Goal: Task Accomplishment & Management: Complete application form

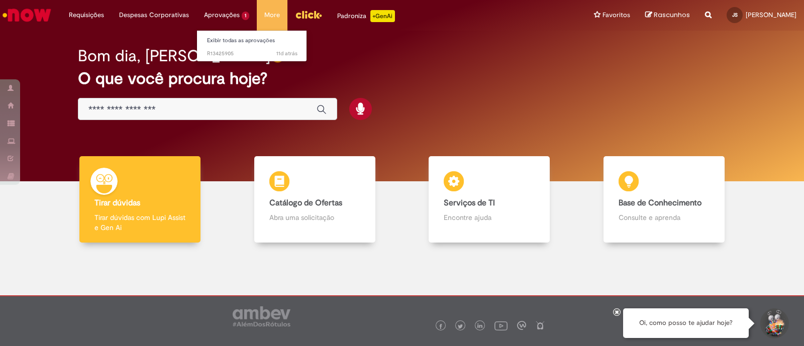
click at [112, 14] on li "Aprovações 1 Exibir todas as aprovações 11d atrás 11 dias atrás R13425905" at bounding box center [86, 15] width 50 height 30
click at [235, 51] on span "11d atrás 11 dias atrás R13425905" at bounding box center [252, 54] width 90 height 8
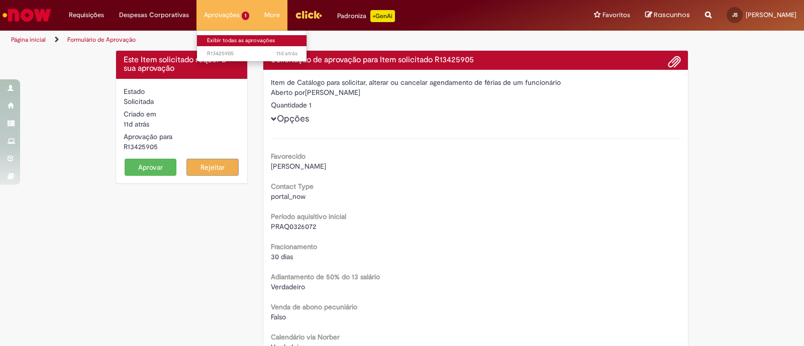
click at [225, 37] on link "Exibir todas as aprovações" at bounding box center [252, 40] width 111 height 11
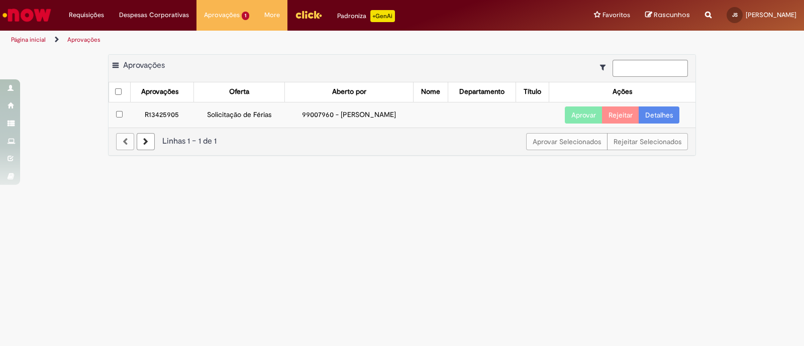
click at [655, 113] on link "Detalhes" at bounding box center [659, 115] width 41 height 17
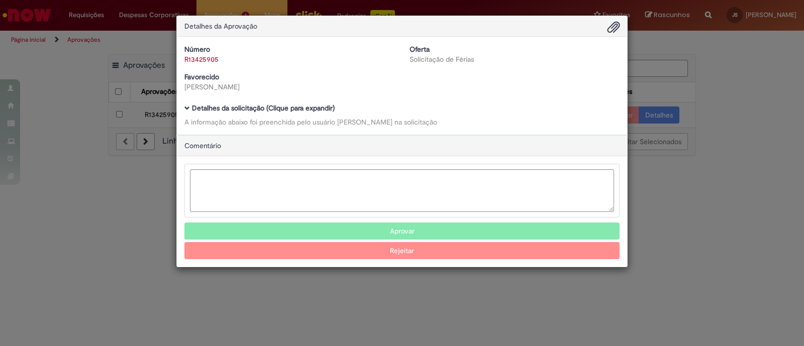
click at [612, 29] on span "Ambev Approval Modal" at bounding box center [614, 27] width 12 height 17
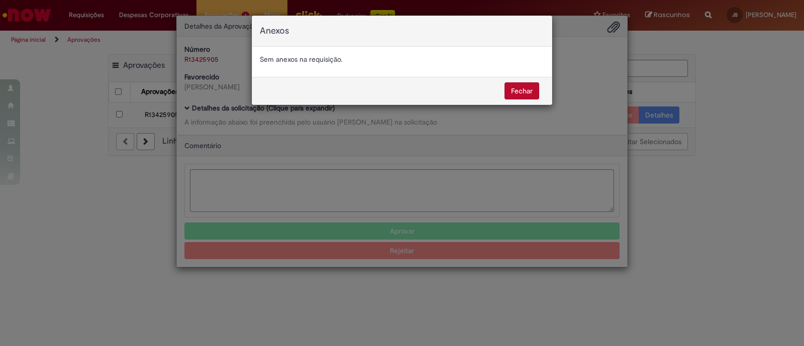
click at [523, 90] on button "Fechar" at bounding box center [522, 90] width 35 height 17
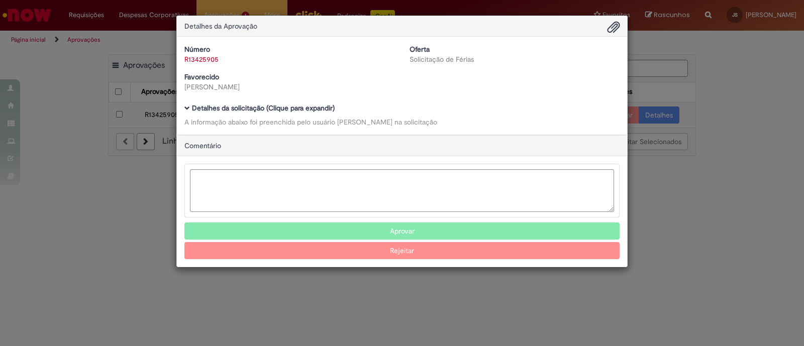
click at [735, 91] on div "Detalhes da Aprovação Número R13425905 Oferta Solicitação de Férias Favorecido …" at bounding box center [402, 173] width 804 height 346
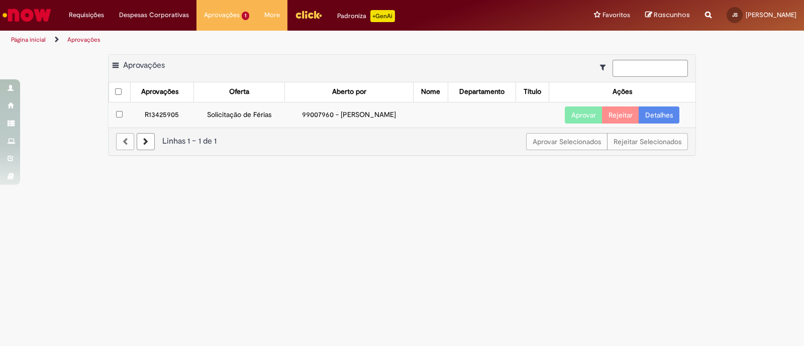
click at [145, 138] on icon at bounding box center [145, 141] width 5 height 7
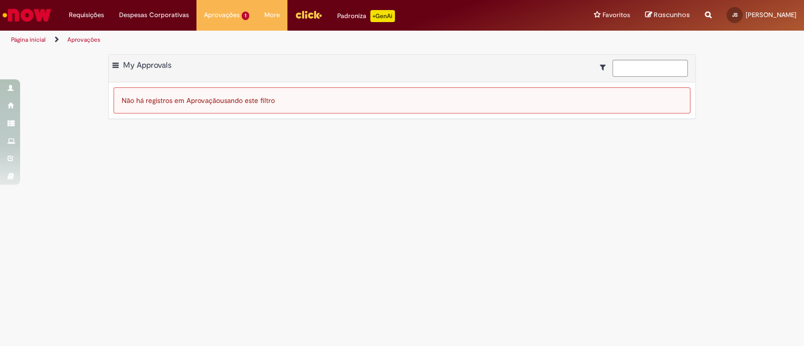
click at [600, 72] on div at bounding box center [644, 68] width 88 height 17
click at [600, 68] on icon "Mostrar filtros para: Suas Solicitações" at bounding box center [605, 67] width 11 height 7
click at [117, 66] on span at bounding box center [116, 66] width 6 height 10
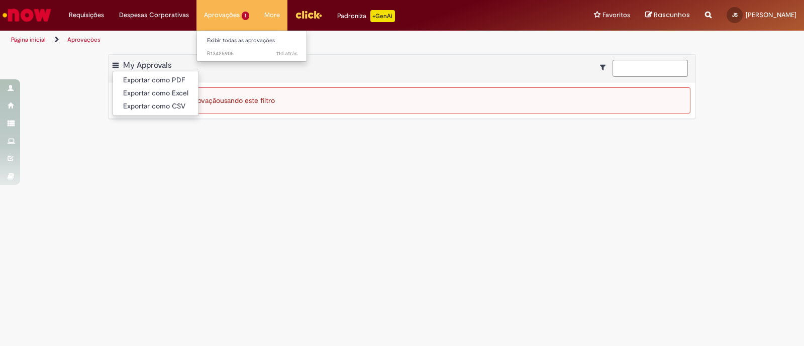
click at [228, 22] on li "Aprovações 1 Exibir todas as aprovações 11d atrás 11 dias atrás R13425905" at bounding box center [226, 15] width 60 height 30
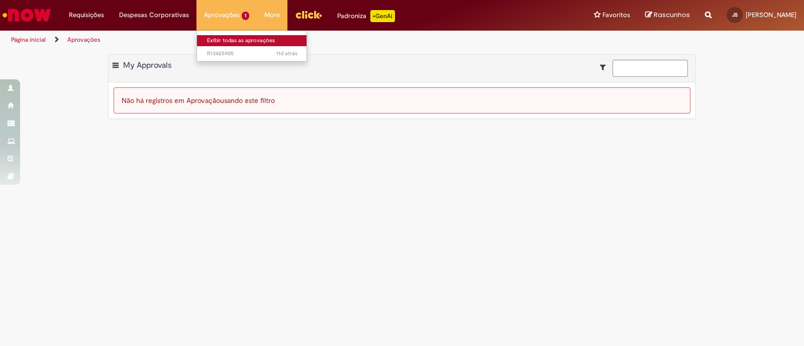
click at [225, 44] on link "Exibir todas as aprovações" at bounding box center [252, 40] width 111 height 11
click at [225, 39] on link "Exibir todas as aprovações" at bounding box center [252, 40] width 111 height 11
click at [221, 47] on li "11d atrás 11 dias atrás R13425905" at bounding box center [252, 52] width 111 height 13
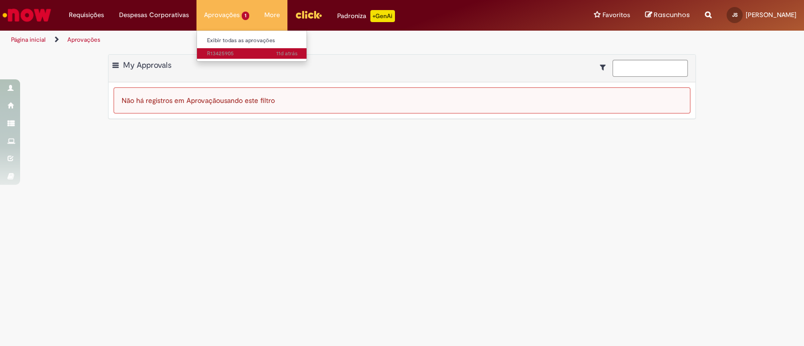
click at [221, 50] on span "11d atrás 11 dias atrás R13425905" at bounding box center [252, 54] width 90 height 8
click at [229, 51] on span "11d atrás 11 dias atrás R13425905" at bounding box center [252, 54] width 90 height 8
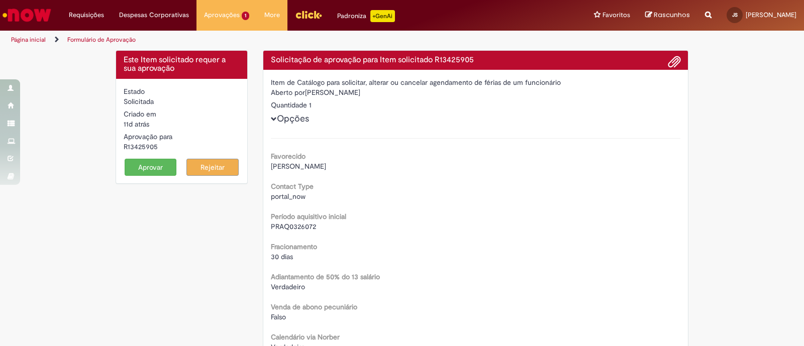
click at [271, 120] on span "Opções" at bounding box center [274, 119] width 6 height 6
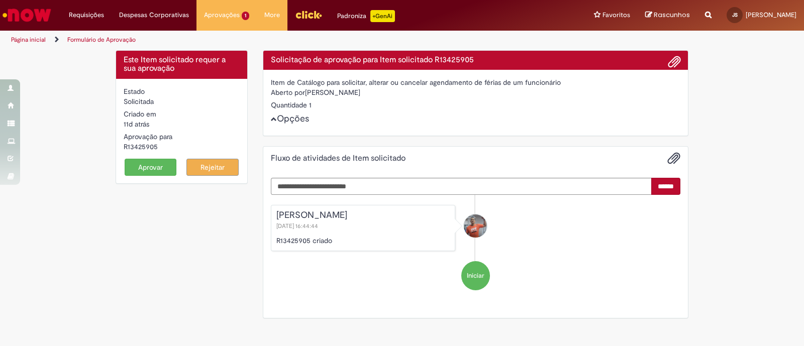
click at [266, 120] on div "Item de Catálogo para solicitar, alterar ou cancelar agendamento de férias de u…" at bounding box center [475, 103] width 425 height 66
click at [273, 120] on span "Opções" at bounding box center [274, 119] width 6 height 6
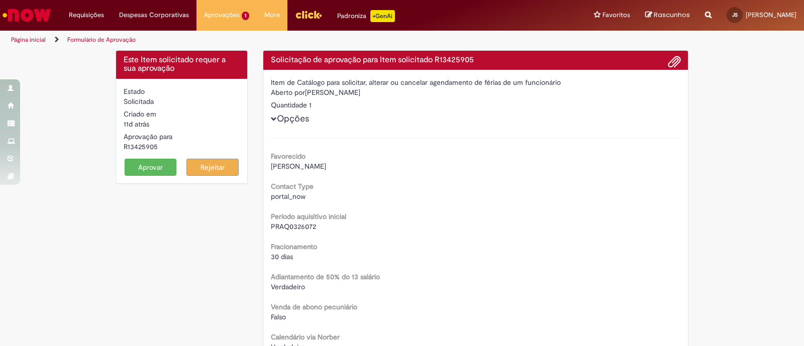
click at [147, 164] on button "Aprovar" at bounding box center [151, 167] width 52 height 17
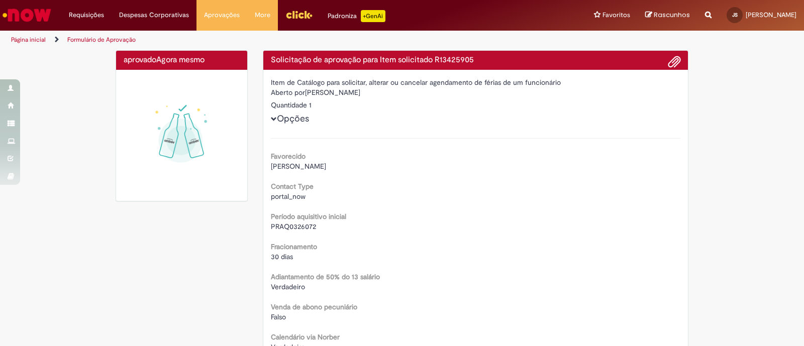
click at [90, 20] on li "Requisições Exibir Todas as Solicitações" at bounding box center [86, 15] width 50 height 30
